Goal: Find specific page/section: Find specific page/section

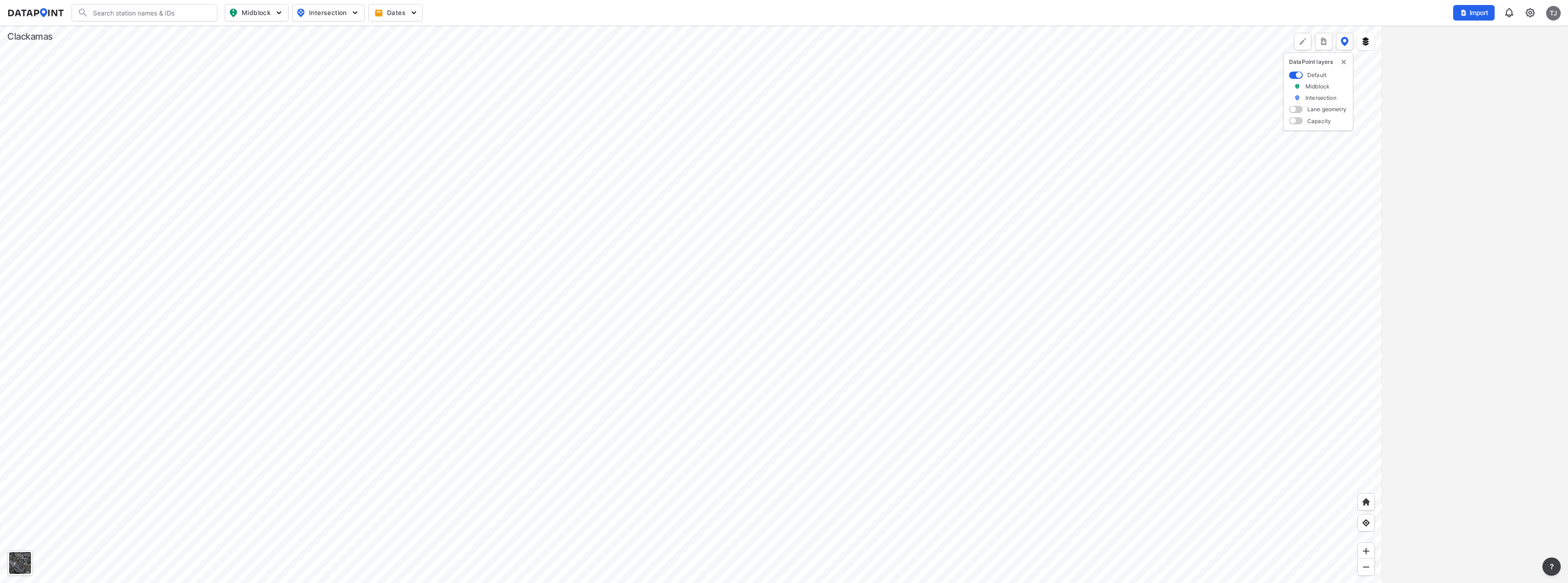
click at [115, 11] on input "Search" at bounding box center [150, 13] width 123 height 15
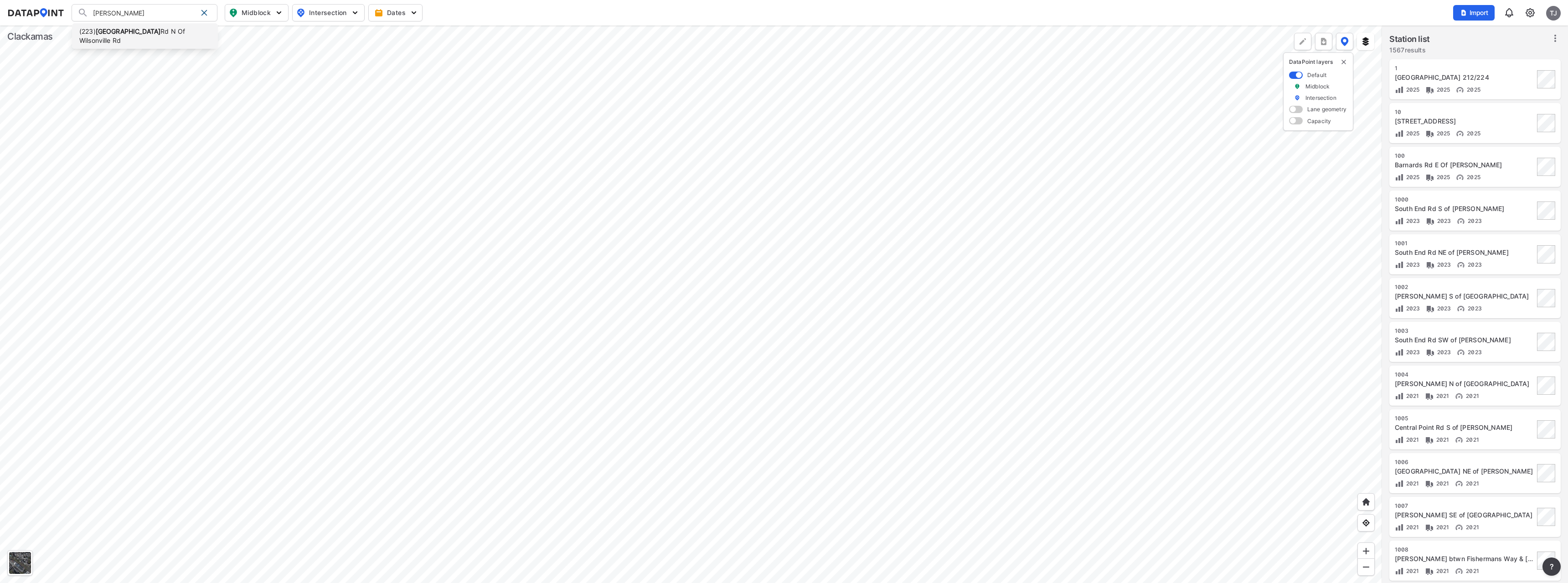
click at [129, 29] on strong "[GEOGRAPHIC_DATA]" at bounding box center [128, 31] width 65 height 8
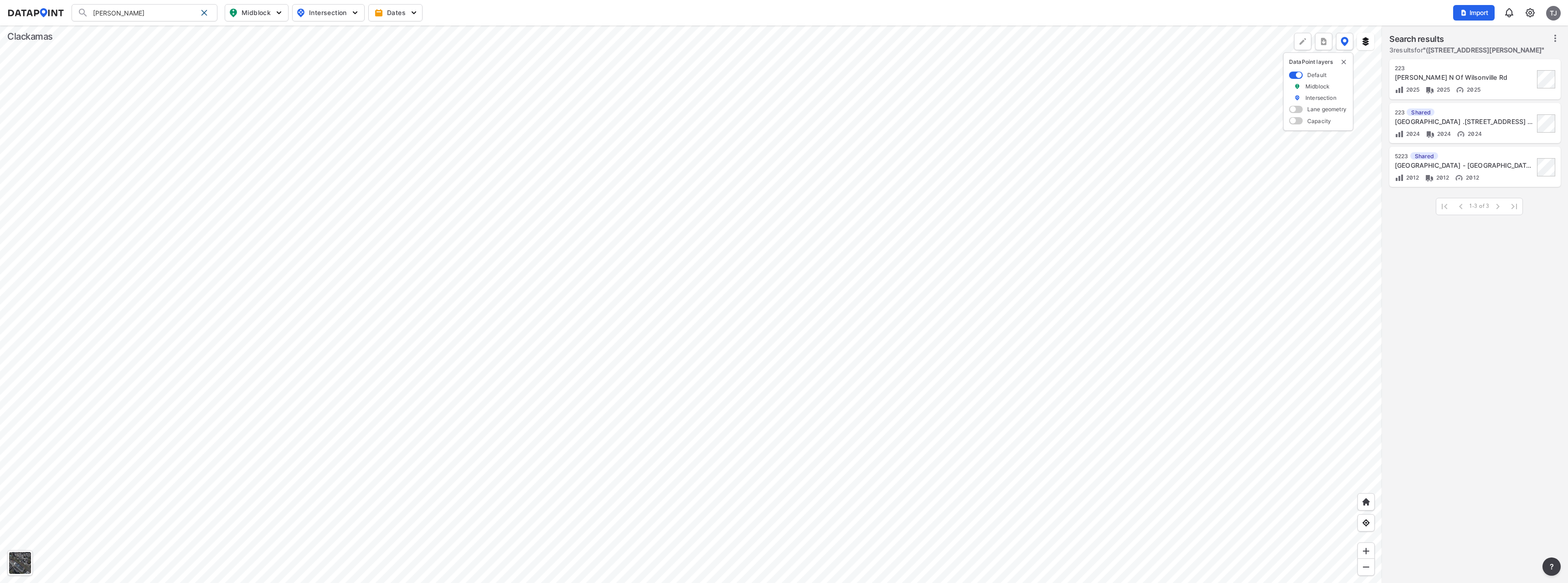
type input "([STREET_ADDRESS][PERSON_NAME]"
click at [488, 309] on div at bounding box center [691, 304] width 1382 height 557
click at [495, 203] on div at bounding box center [691, 304] width 1382 height 557
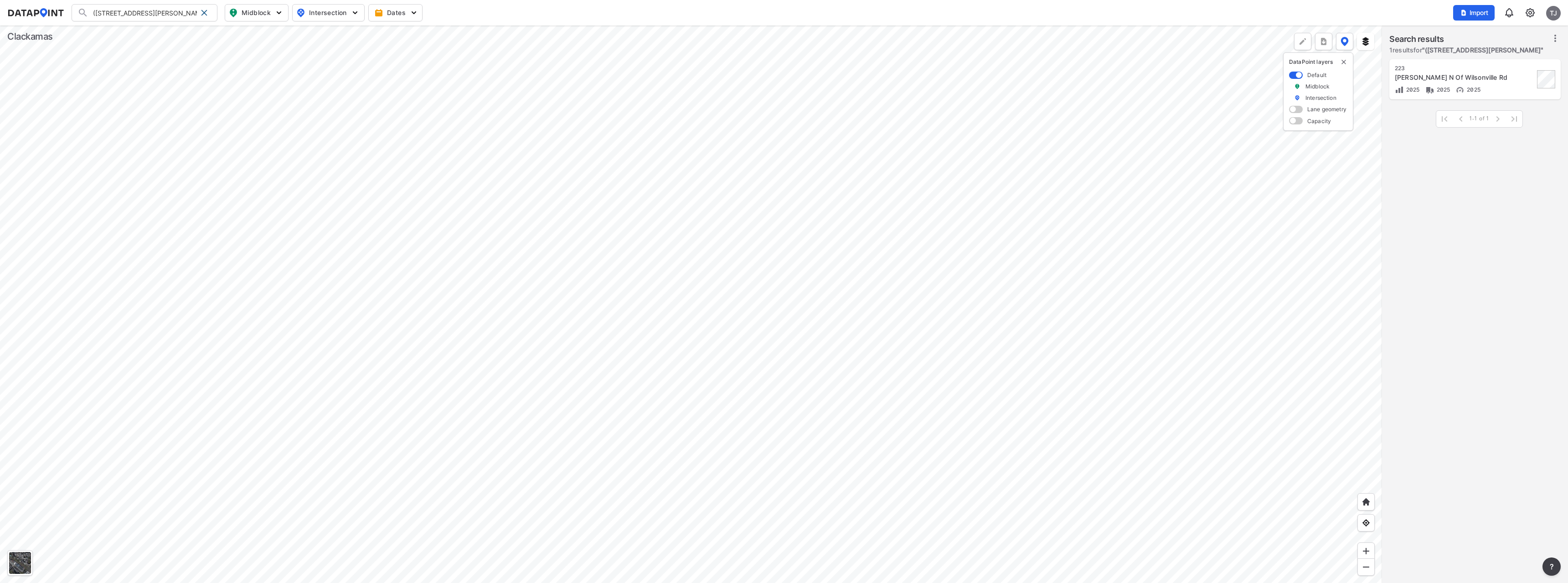
click at [514, 205] on div at bounding box center [691, 304] width 1382 height 557
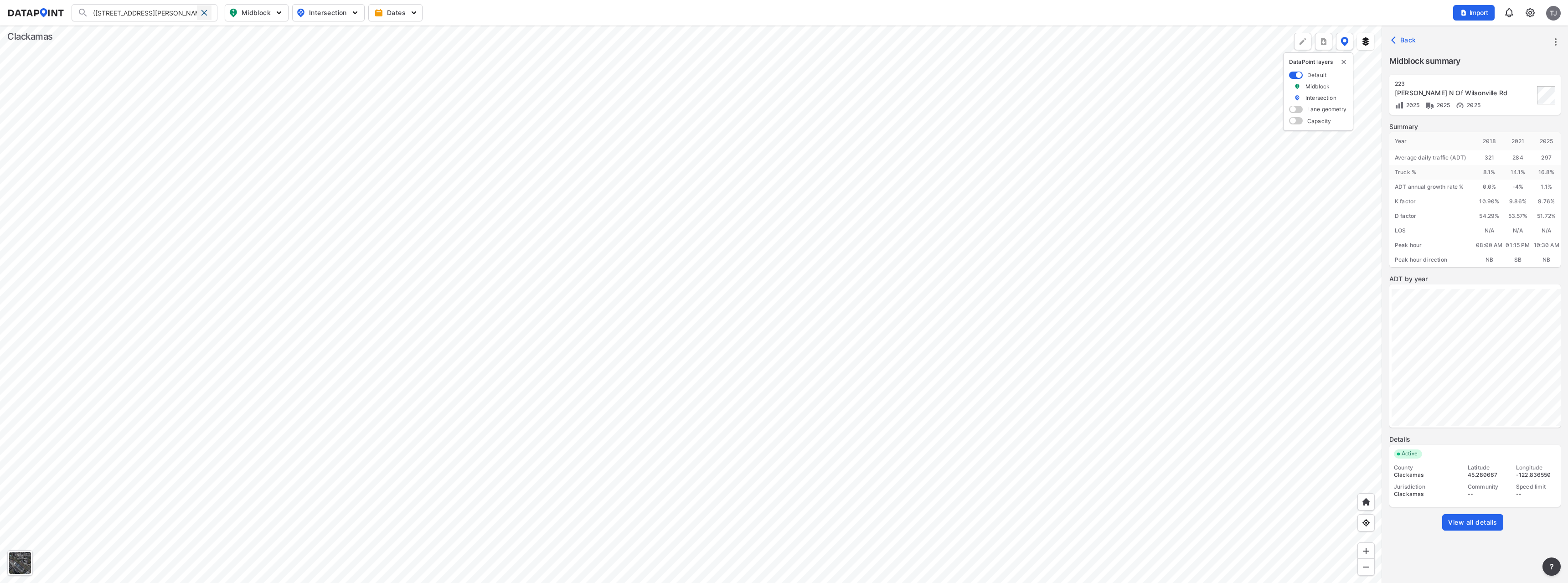
click at [207, 12] on span at bounding box center [204, 13] width 7 height 7
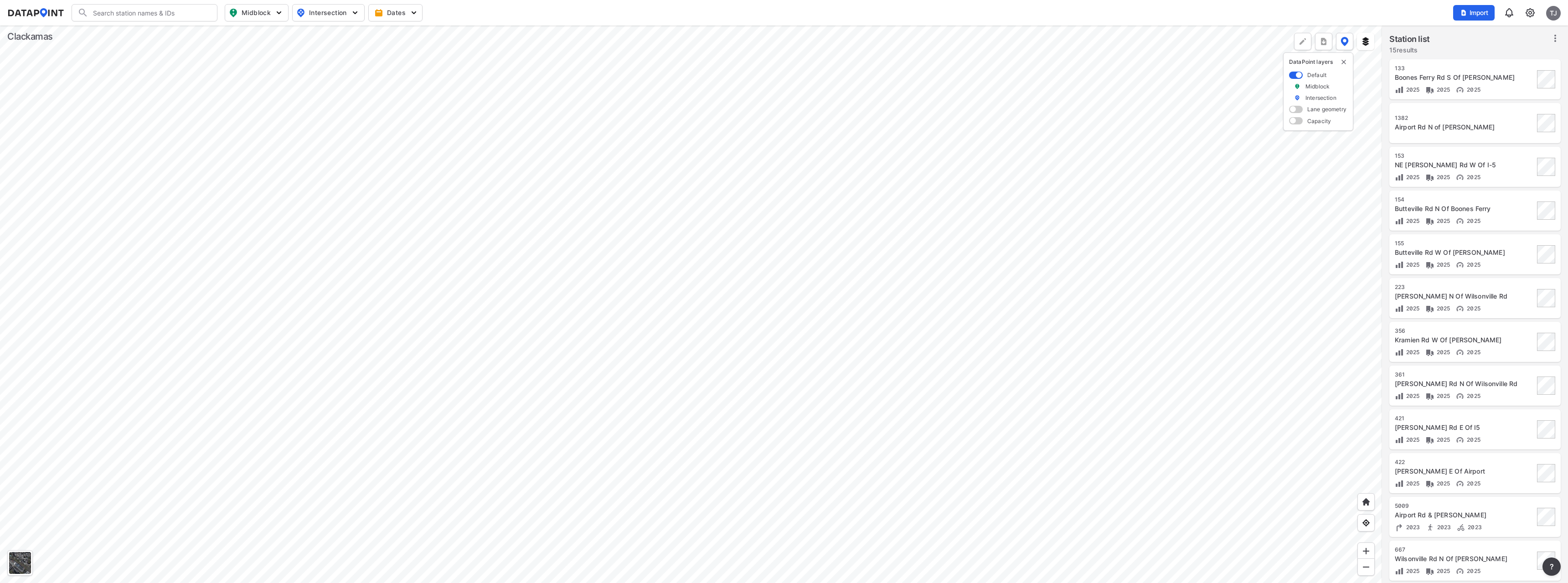
click at [340, 307] on div at bounding box center [691, 304] width 1382 height 557
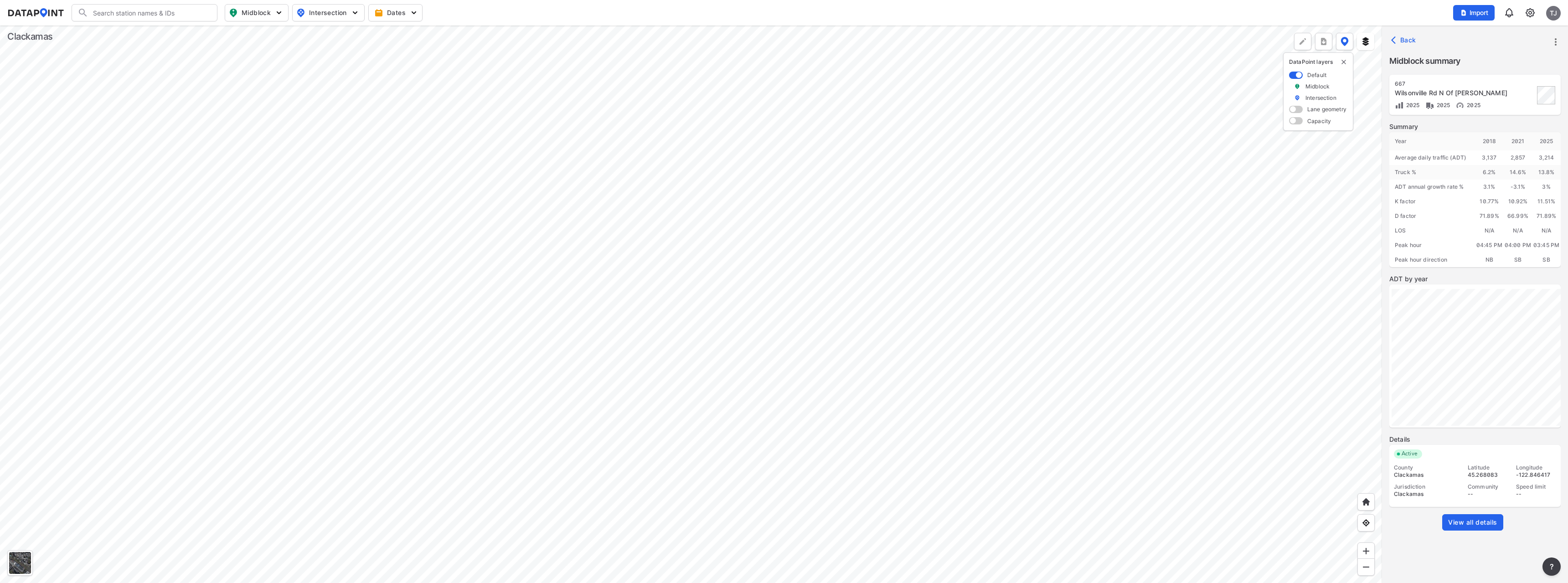
click at [484, 342] on div at bounding box center [691, 304] width 1382 height 557
click at [510, 248] on div at bounding box center [691, 304] width 1382 height 557
click at [522, 284] on div at bounding box center [691, 304] width 1382 height 557
click at [561, 165] on div at bounding box center [691, 304] width 1382 height 557
